Goal: Information Seeking & Learning: Understand process/instructions

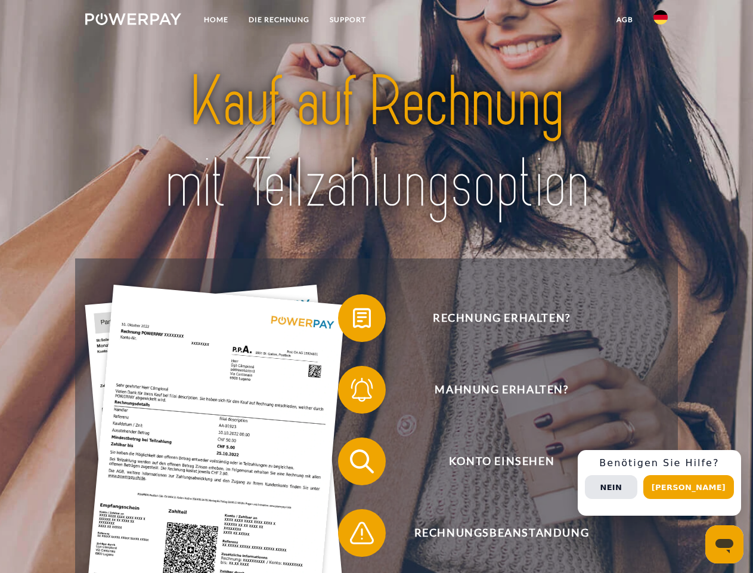
click at [133, 21] on img at bounding box center [133, 19] width 96 height 12
click at [661, 21] on img at bounding box center [661, 17] width 14 height 14
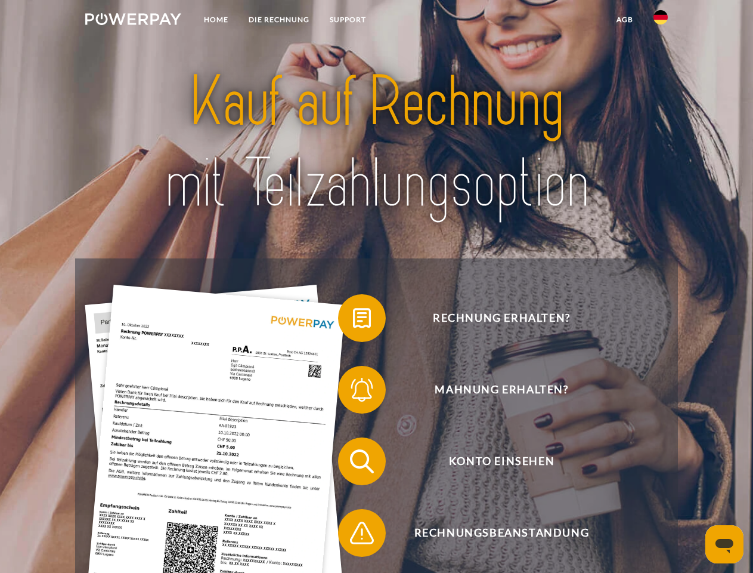
click at [624, 20] on link "agb" at bounding box center [625, 19] width 37 height 21
click at [353, 320] on span at bounding box center [344, 318] width 60 height 60
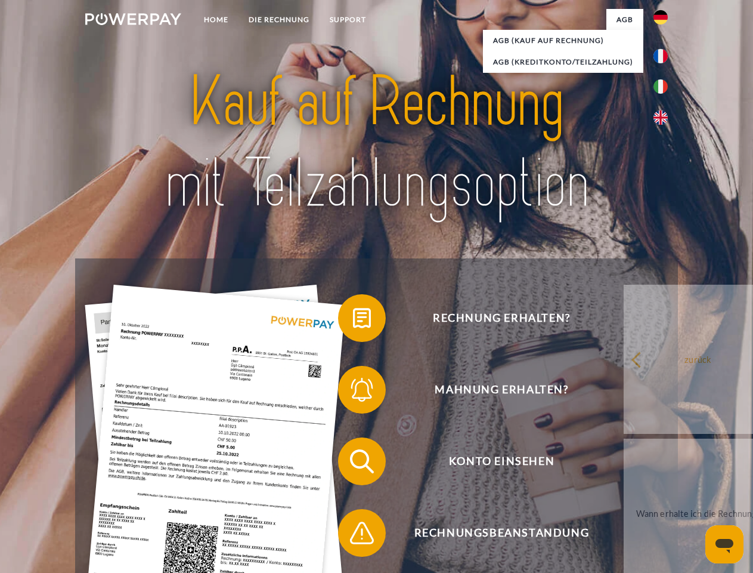
click at [353, 392] on span at bounding box center [344, 390] width 60 height 60
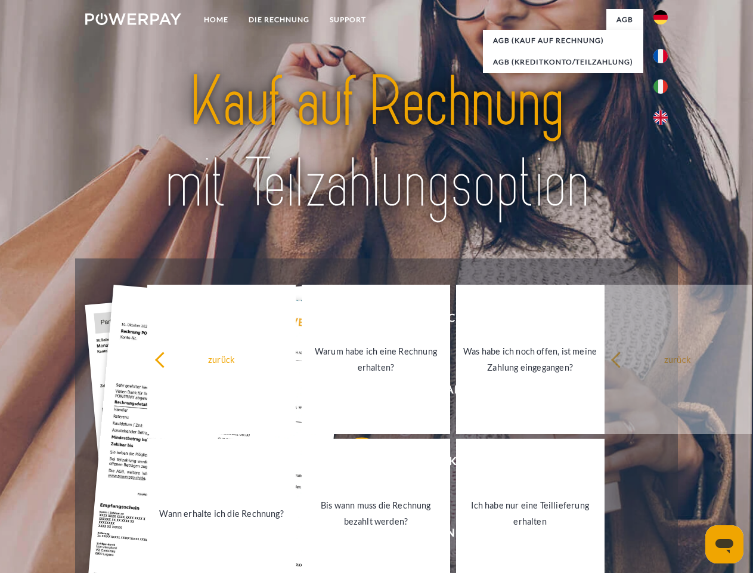
click at [353, 463] on link "Bis wann muss die Rechnung bezahlt werden?" at bounding box center [376, 512] width 149 height 149
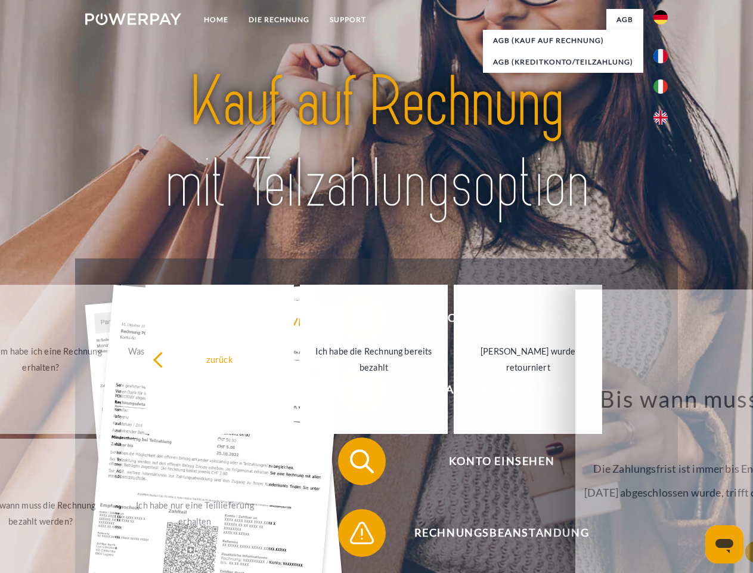
click at [353, 535] on span at bounding box center [344, 533] width 60 height 60
click at [664, 483] on div "Rechnung erhalten? Mahnung erhalten? Konto einsehen" at bounding box center [376, 496] width 602 height 477
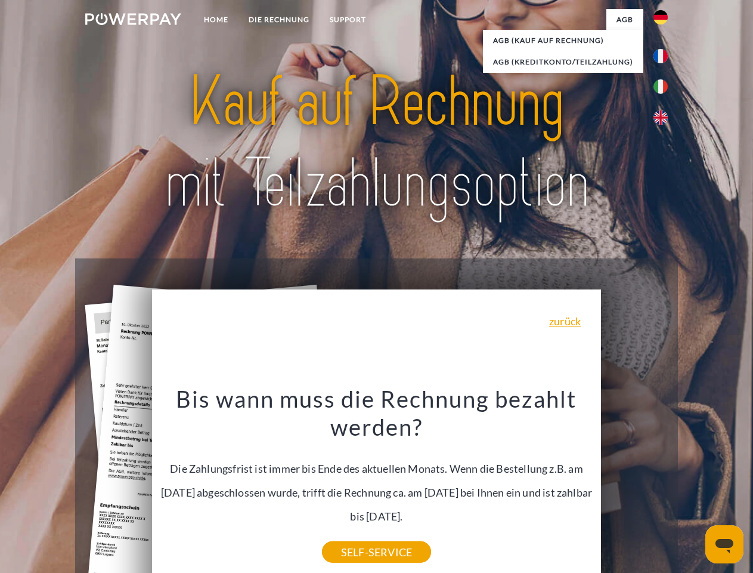
click at [635, 485] on span "Konto einsehen" at bounding box center [501, 461] width 292 height 48
click at [693, 487] on header "Home DIE RECHNUNG SUPPORT" at bounding box center [376, 412] width 753 height 824
